Goal: Transaction & Acquisition: Purchase product/service

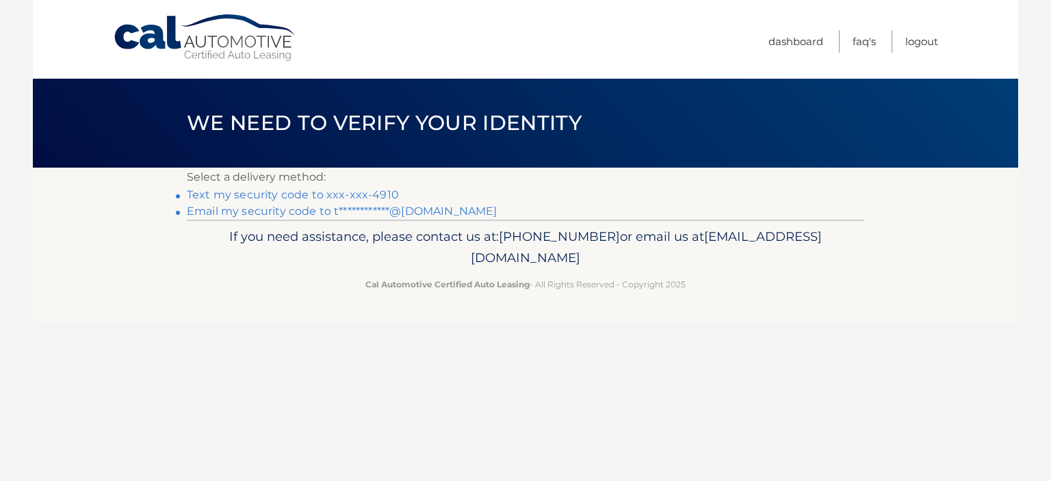
click at [365, 194] on link "Text my security code to xxx-xxx-4910" at bounding box center [293, 194] width 212 height 13
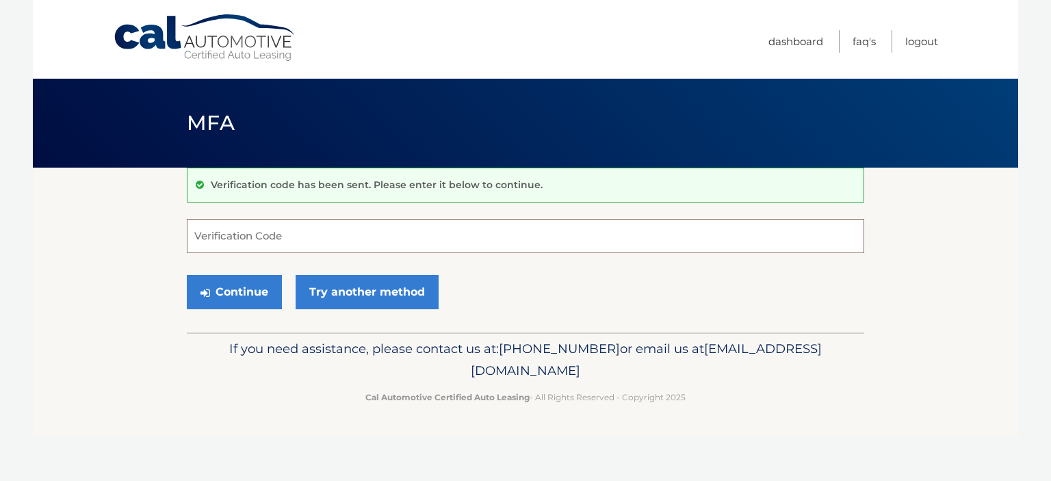
click at [329, 236] on input "Verification Code" at bounding box center [525, 236] width 677 height 34
type input "236386"
click at [241, 283] on button "Continue" at bounding box center [234, 292] width 95 height 34
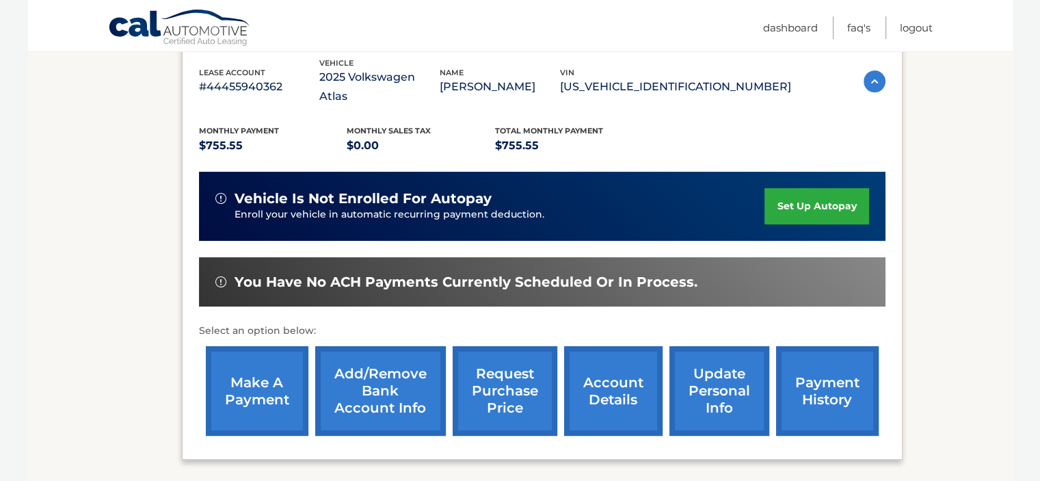
scroll to position [274, 0]
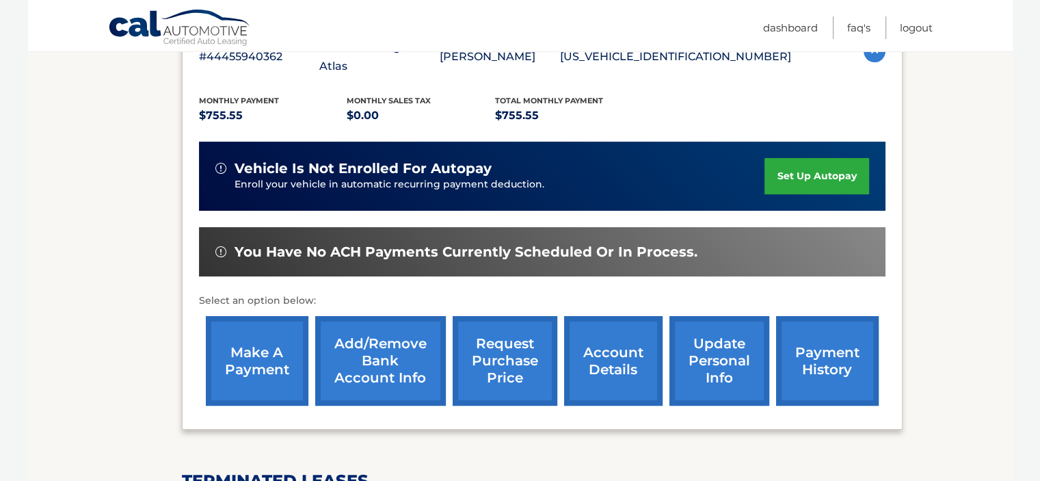
click at [277, 337] on link "make a payment" at bounding box center [257, 361] width 103 height 90
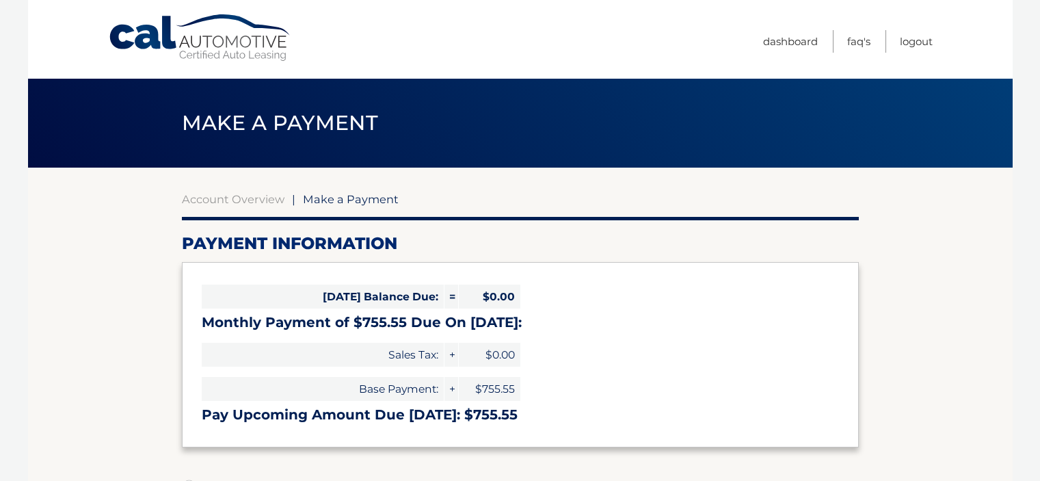
select select "NDgyM2Q5MzgtZDBmMi00MzJlLWE0NWMtYWQ0ZDU5YjU3OTFi"
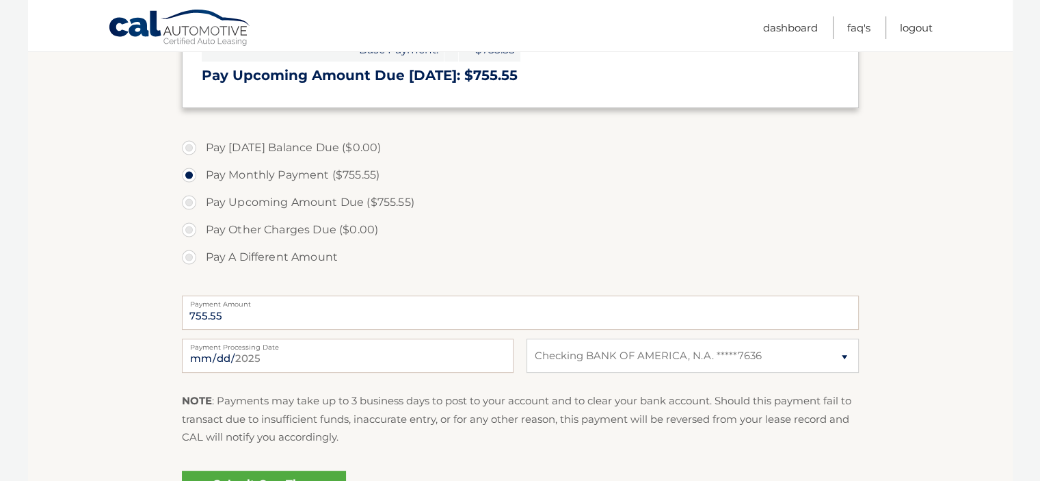
scroll to position [342, 0]
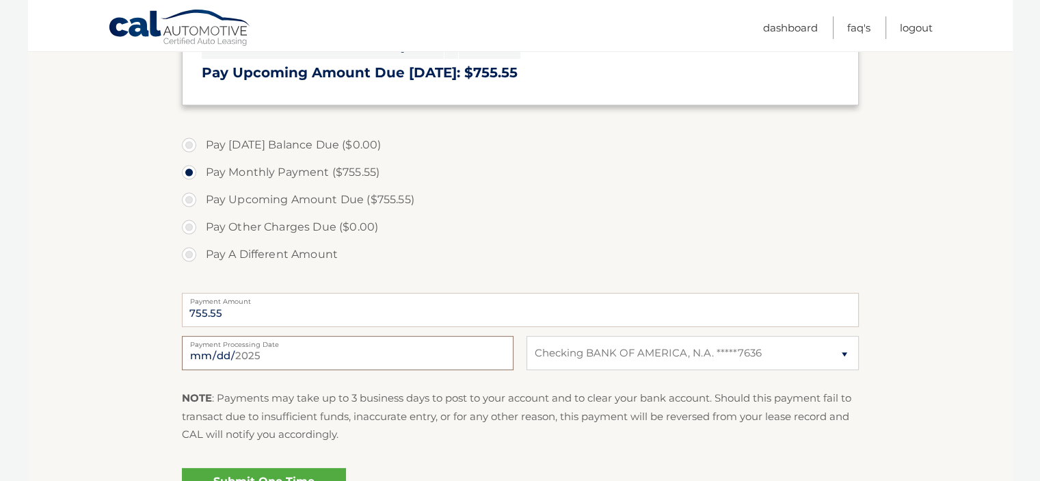
click at [248, 351] on input "2025-10-01" at bounding box center [348, 353] width 332 height 34
type input "2025-10-03"
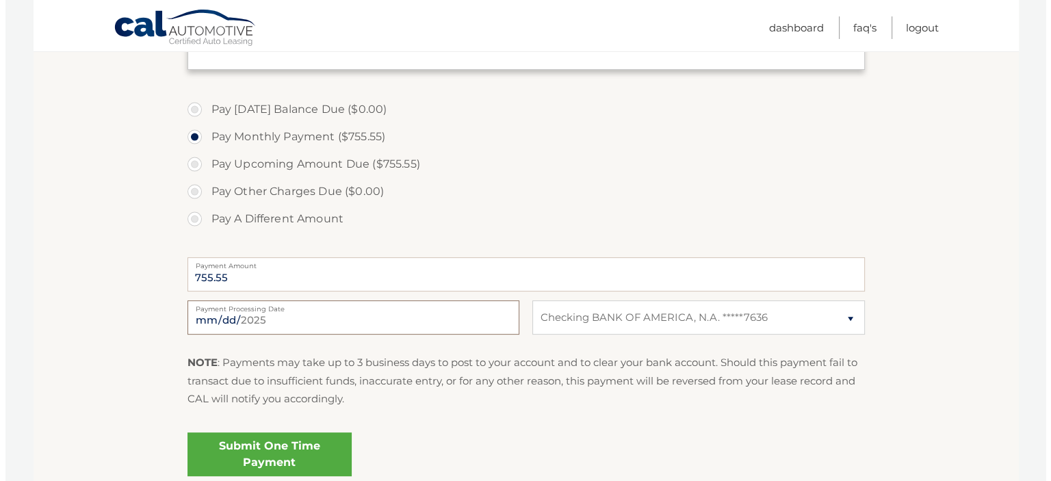
scroll to position [410, 0]
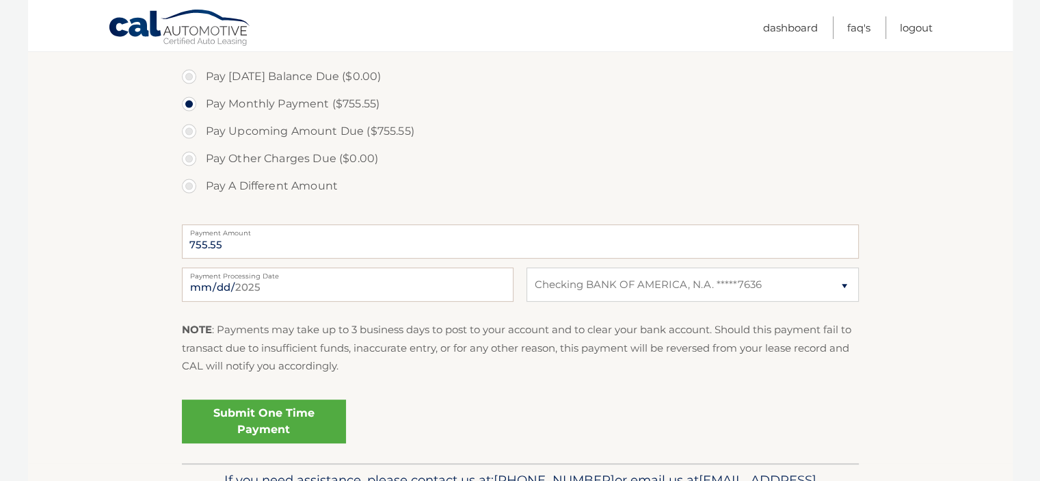
click at [279, 421] on link "Submit One Time Payment" at bounding box center [264, 421] width 164 height 44
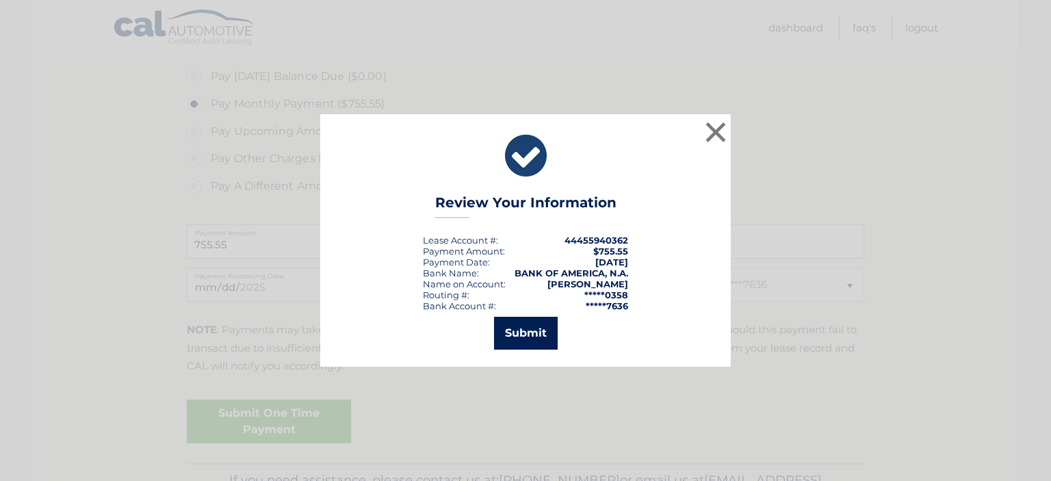
click at [543, 332] on button "Submit" at bounding box center [526, 333] width 64 height 33
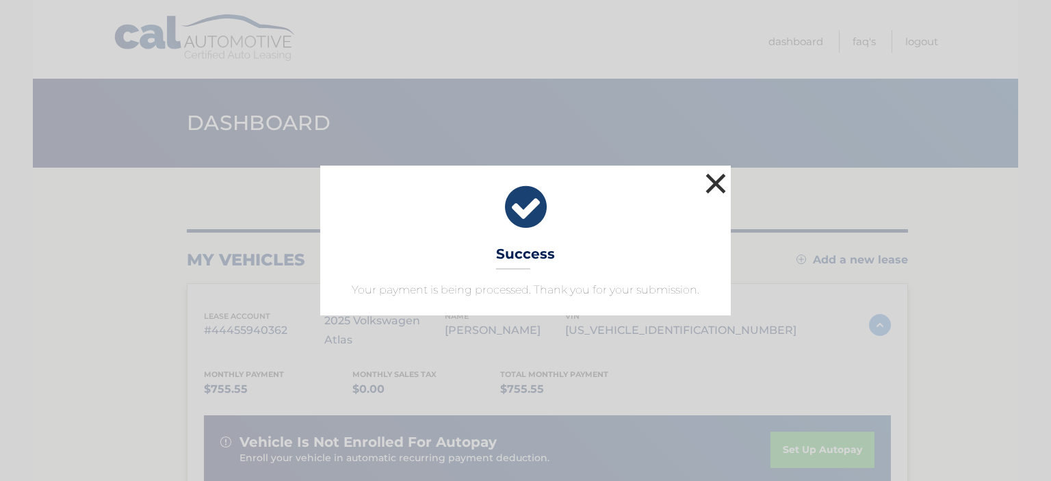
click at [714, 186] on button "×" at bounding box center [715, 183] width 27 height 27
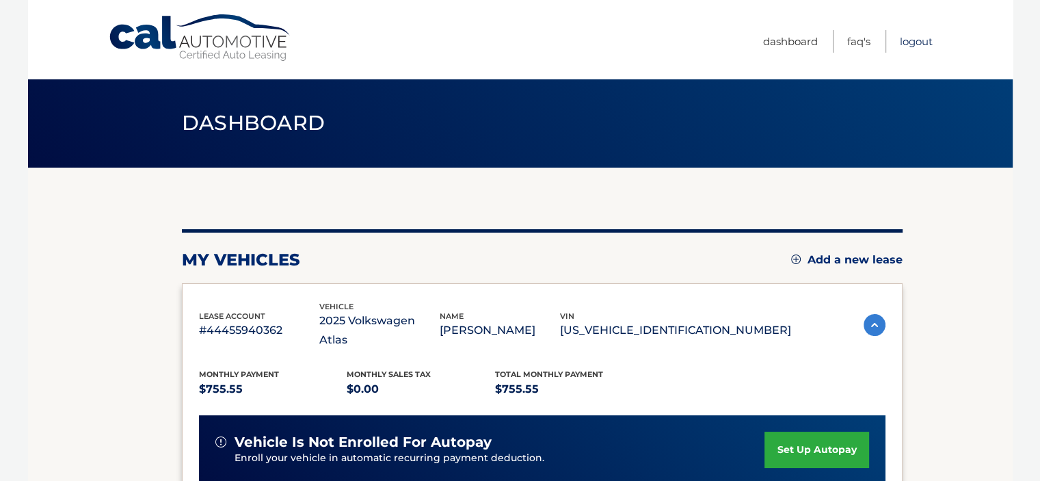
click at [917, 36] on link "Logout" at bounding box center [916, 41] width 33 height 23
